Goal: Check status: Check status

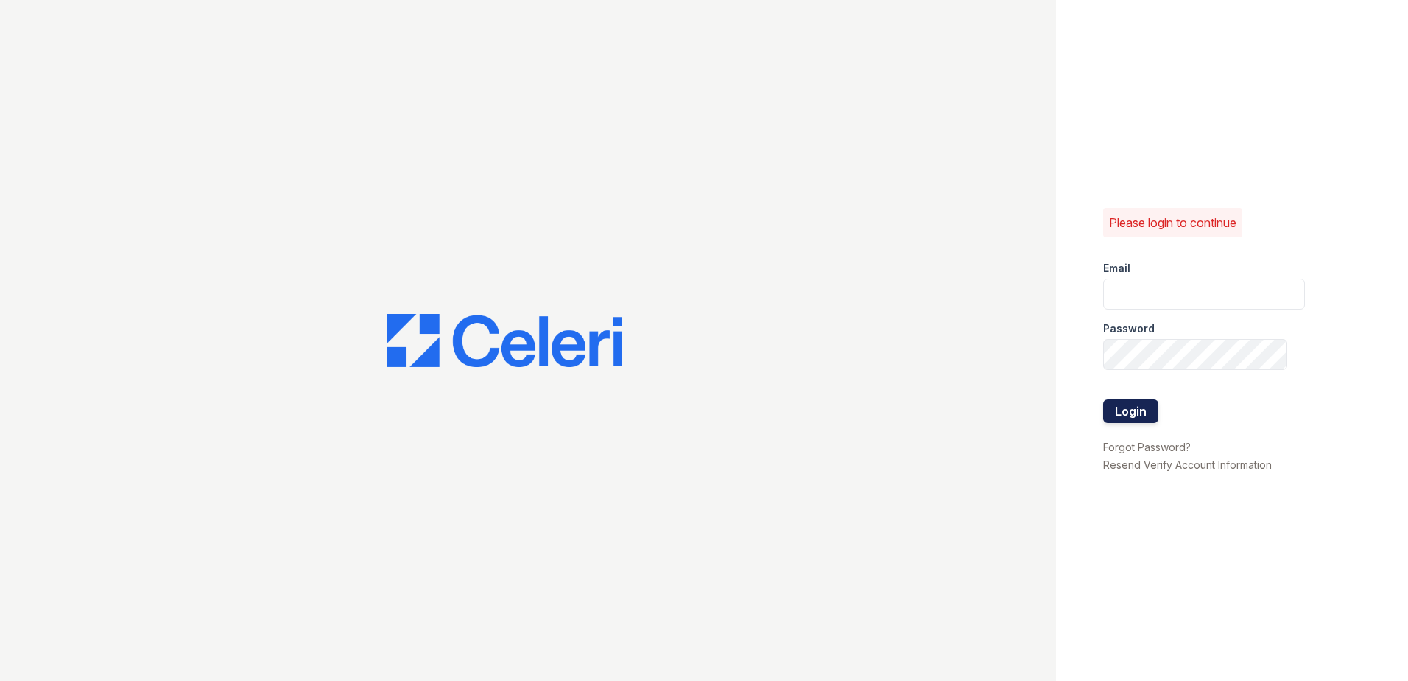
type input "renewdashpoint@trinity-pm.com"
click at [1112, 413] on button "Login" at bounding box center [1130, 411] width 55 height 24
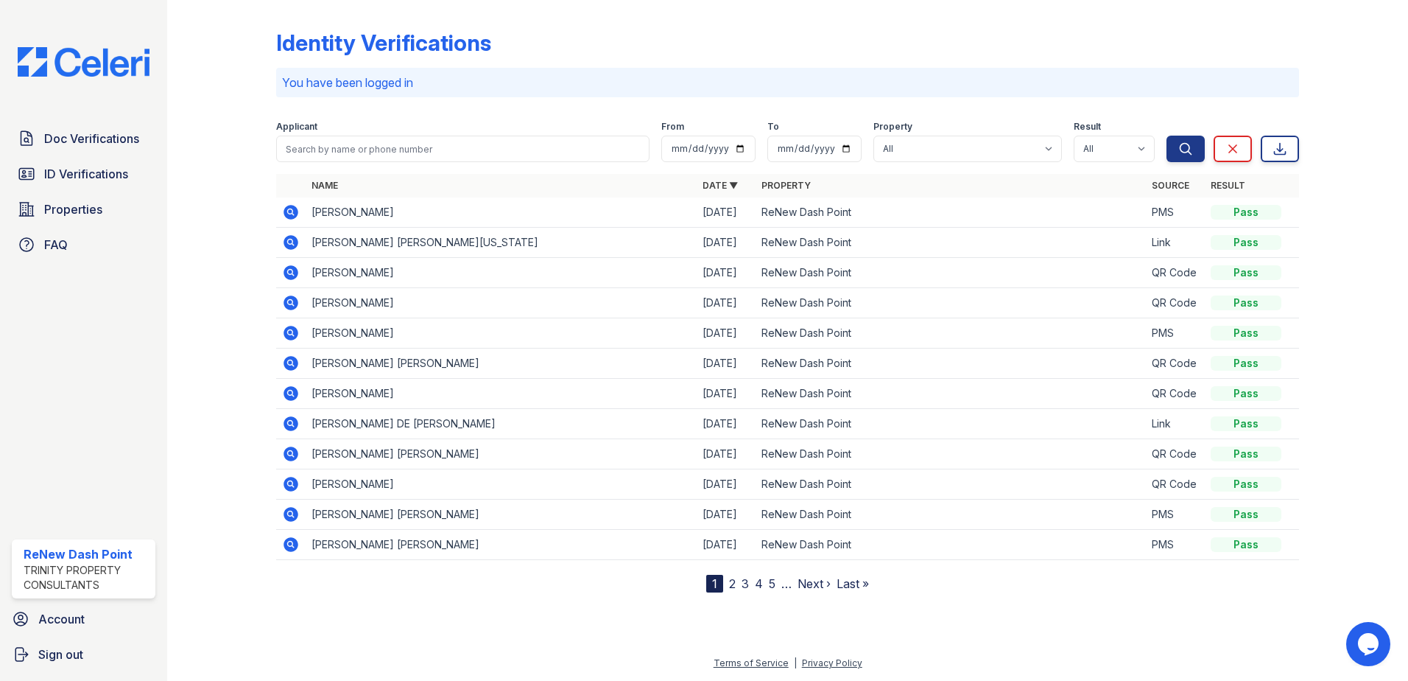
click at [203, 466] on div at bounding box center [233, 299] width 85 height 586
drag, startPoint x: 85, startPoint y: 178, endPoint x: 175, endPoint y: 191, distance: 90.1
click at [85, 178] on span "ID Verifications" at bounding box center [86, 174] width 84 height 18
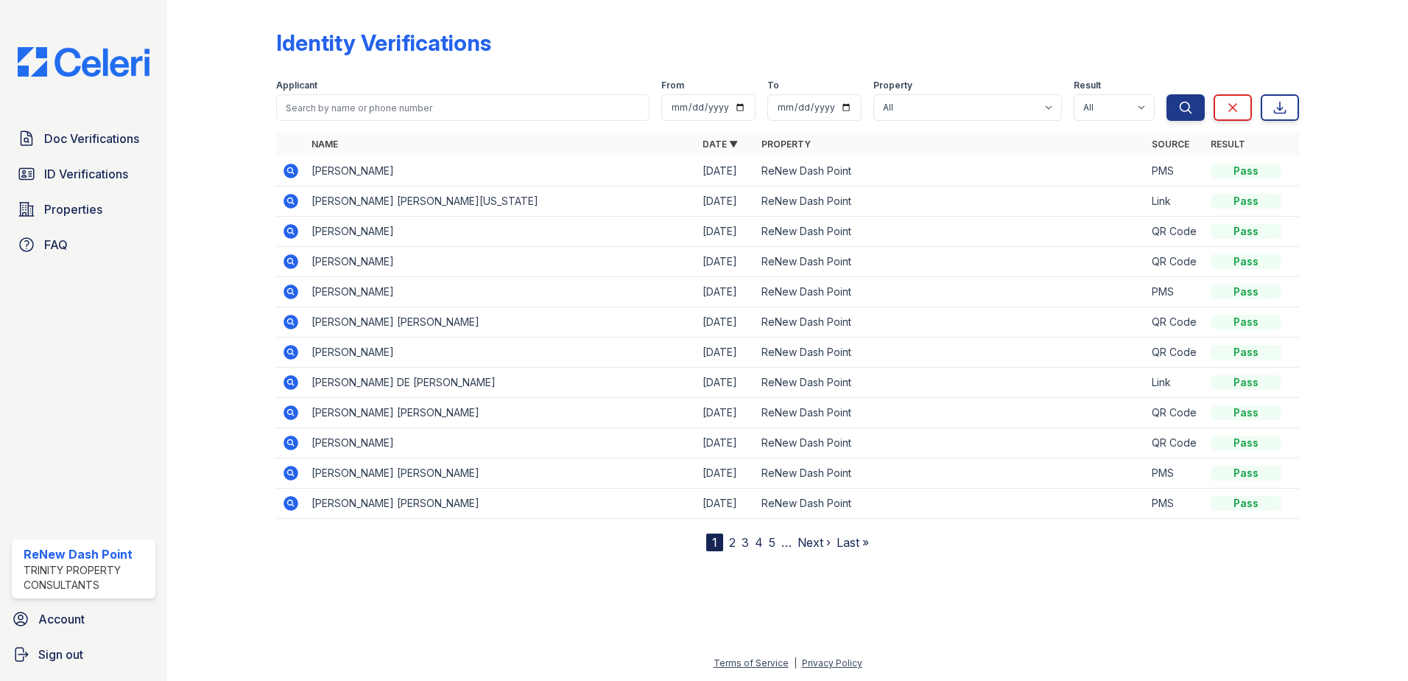
click at [293, 474] on icon at bounding box center [291, 473] width 18 height 18
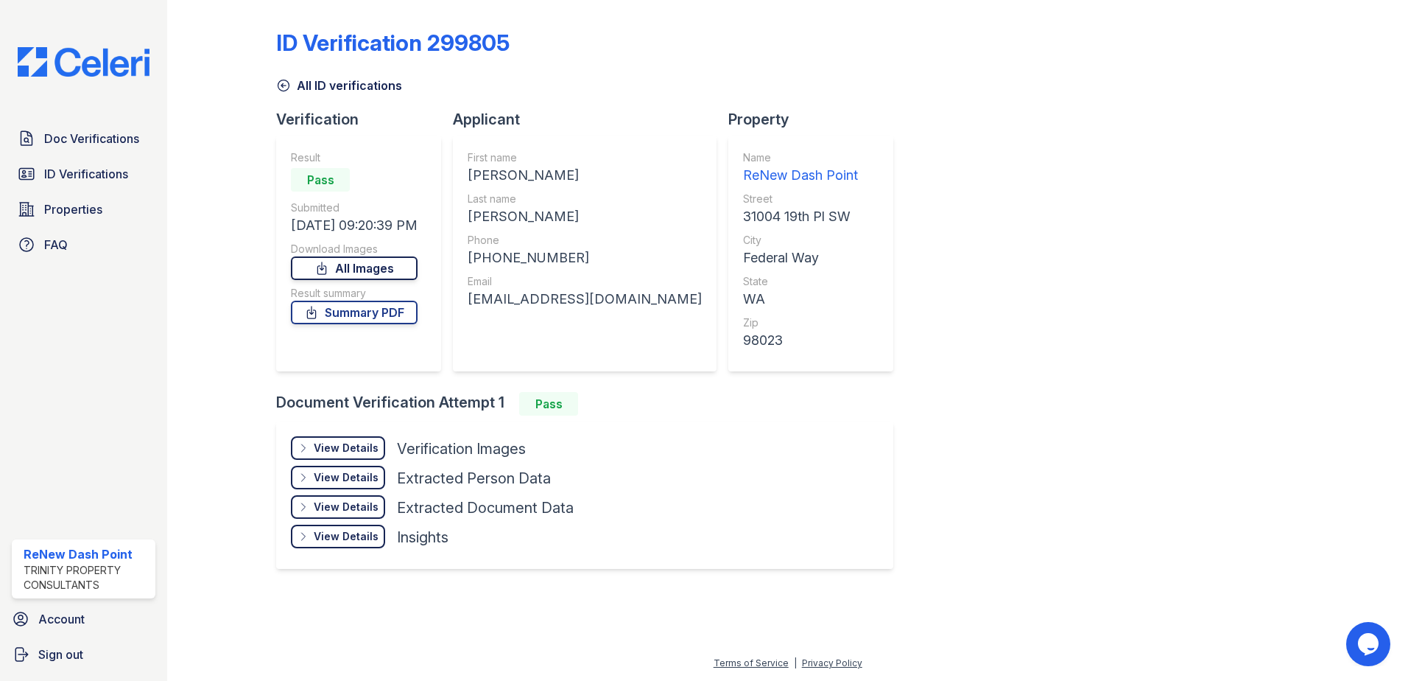
click at [376, 266] on link "All Images" at bounding box center [354, 268] width 127 height 24
click at [331, 452] on div "View Details" at bounding box center [346, 447] width 65 height 15
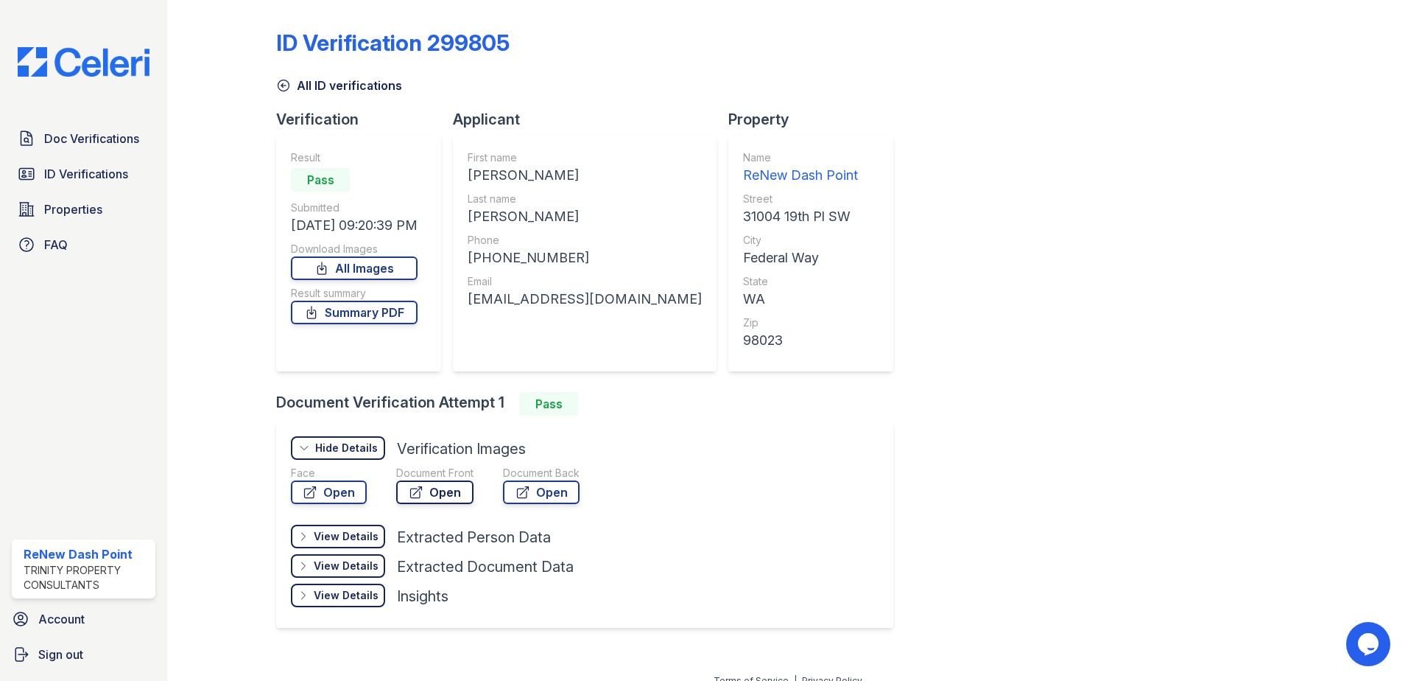
click at [457, 491] on link "Open" at bounding box center [434, 492] width 77 height 24
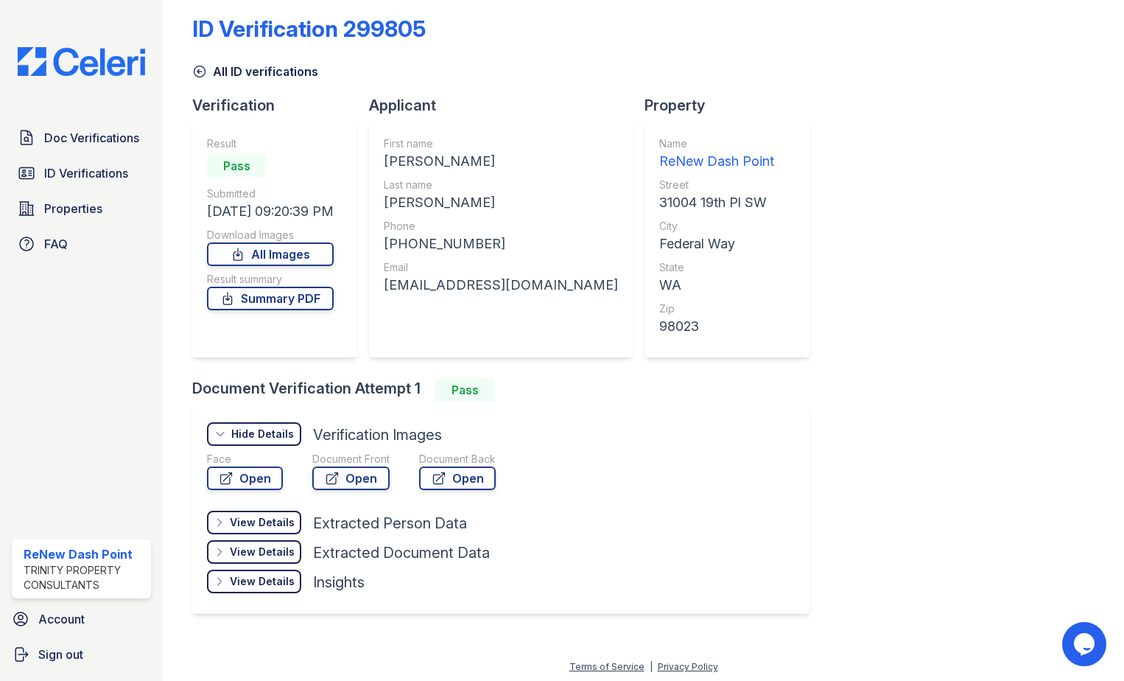
scroll to position [18, 0]
